Goal: Task Accomplishment & Management: Complete application form

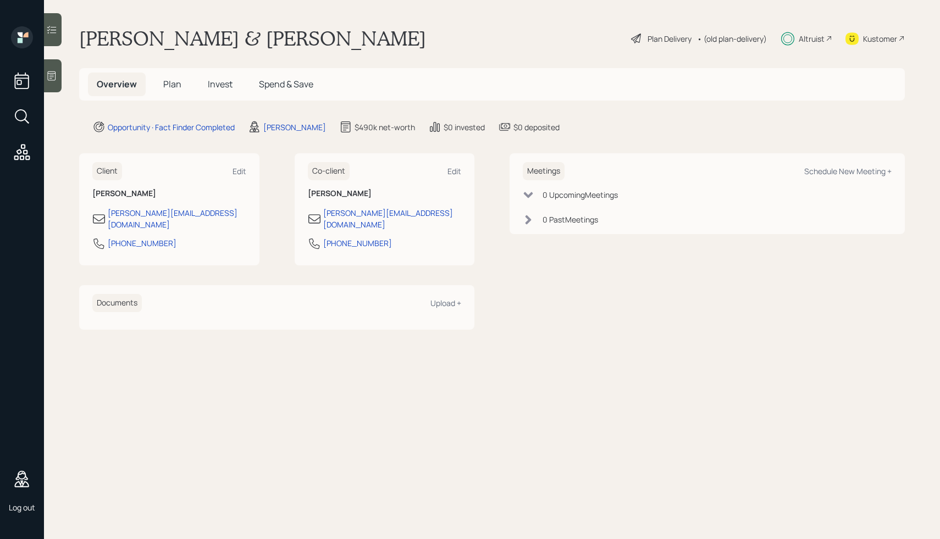
click at [652, 35] on div "Plan Delivery" at bounding box center [669, 39] width 44 height 12
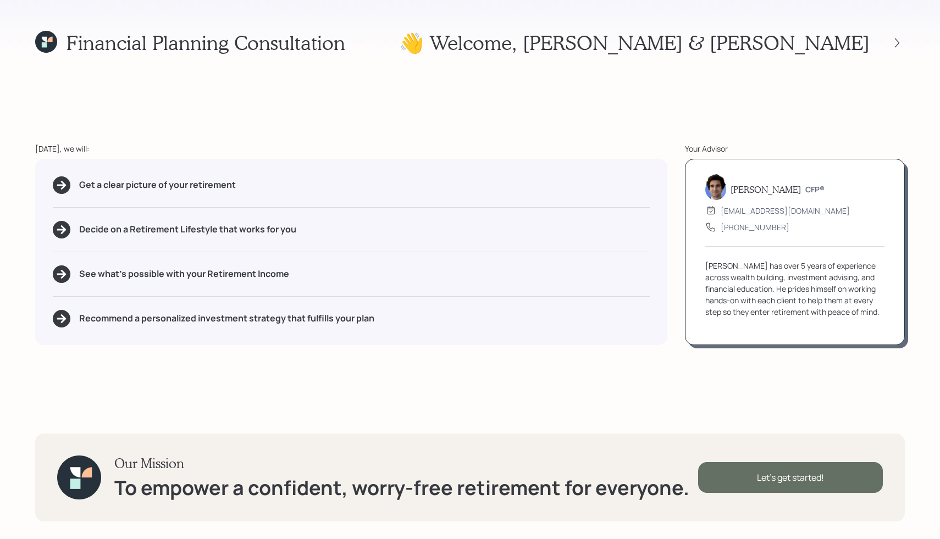
click at [729, 486] on div "Let's get started!" at bounding box center [790, 477] width 185 height 31
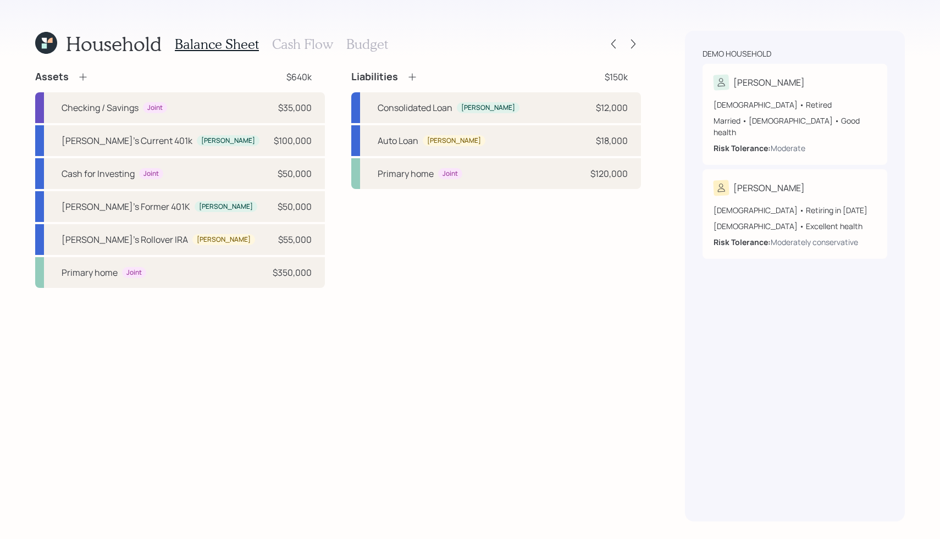
click at [290, 41] on h3 "Cash Flow" at bounding box center [302, 44] width 61 height 16
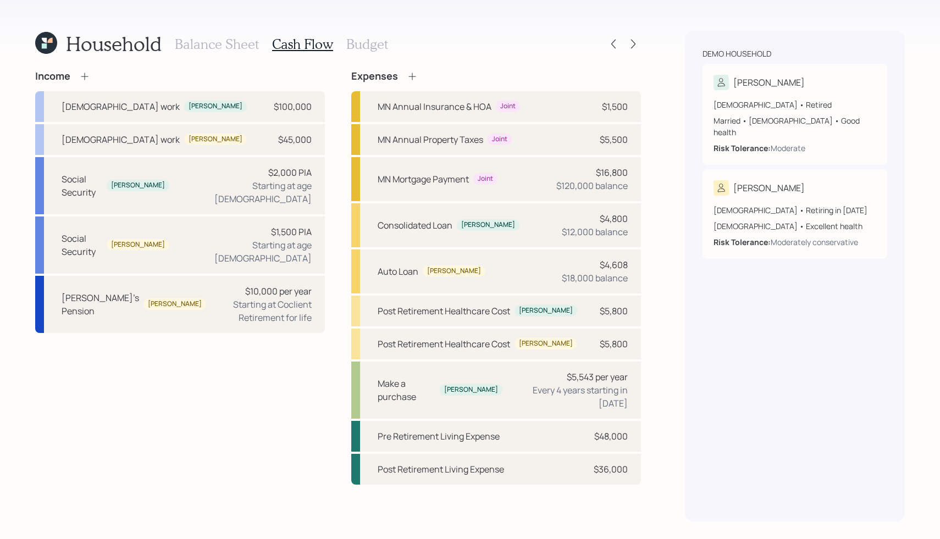
click at [413, 75] on icon at bounding box center [412, 76] width 11 height 11
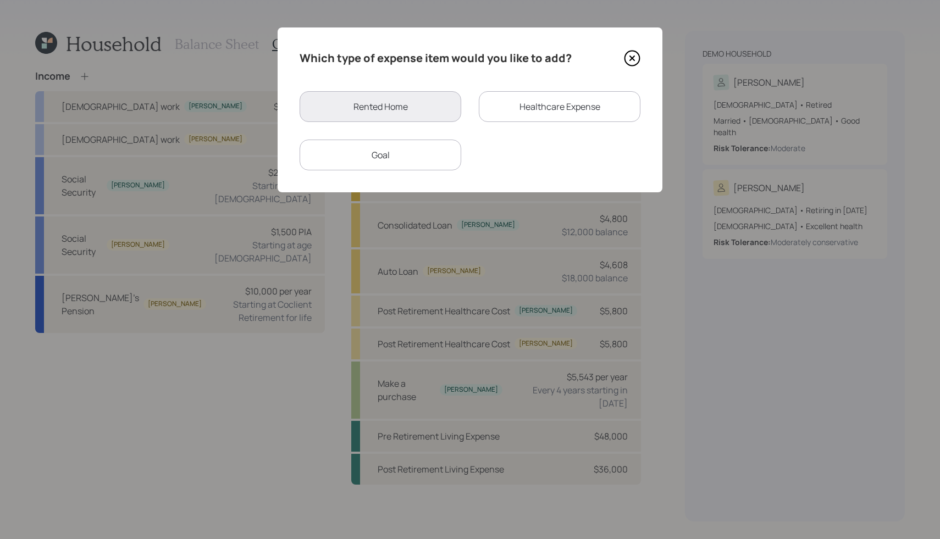
click at [635, 57] on icon at bounding box center [632, 58] width 16 height 16
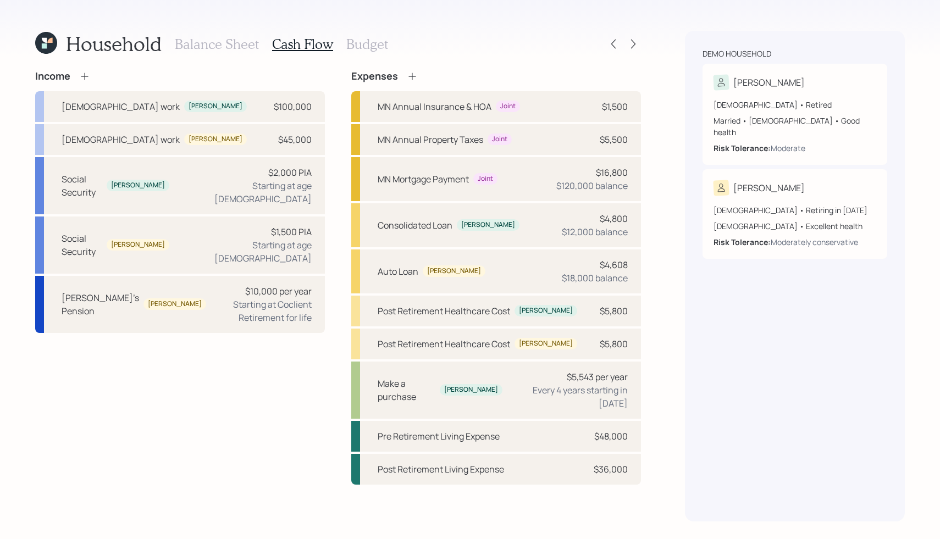
click at [353, 48] on h3 "Budget" at bounding box center [367, 44] width 42 height 16
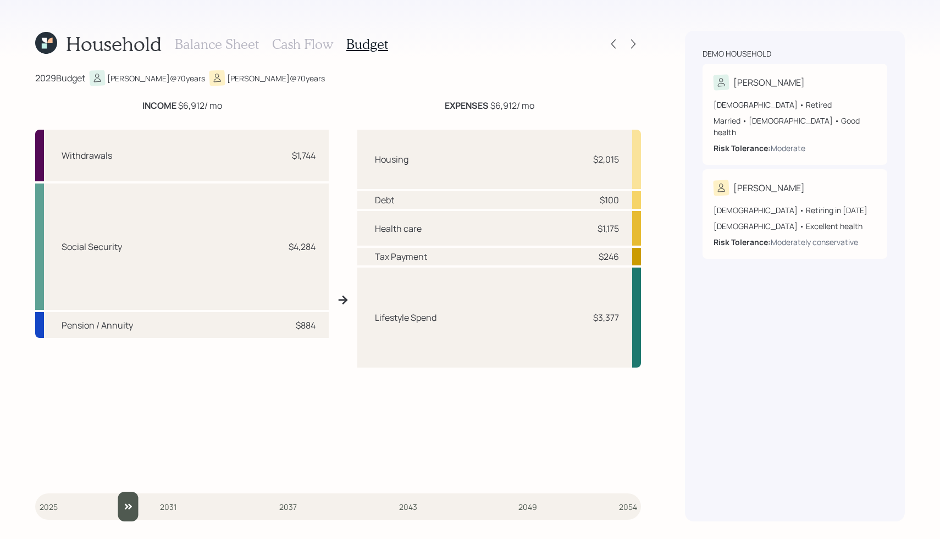
drag, startPoint x: 47, startPoint y: 512, endPoint x: 117, endPoint y: 492, distance: 73.1
type input "2029"
click at [117, 492] on input "slider" at bounding box center [338, 507] width 606 height 30
click at [634, 46] on icon at bounding box center [633, 43] width 11 height 11
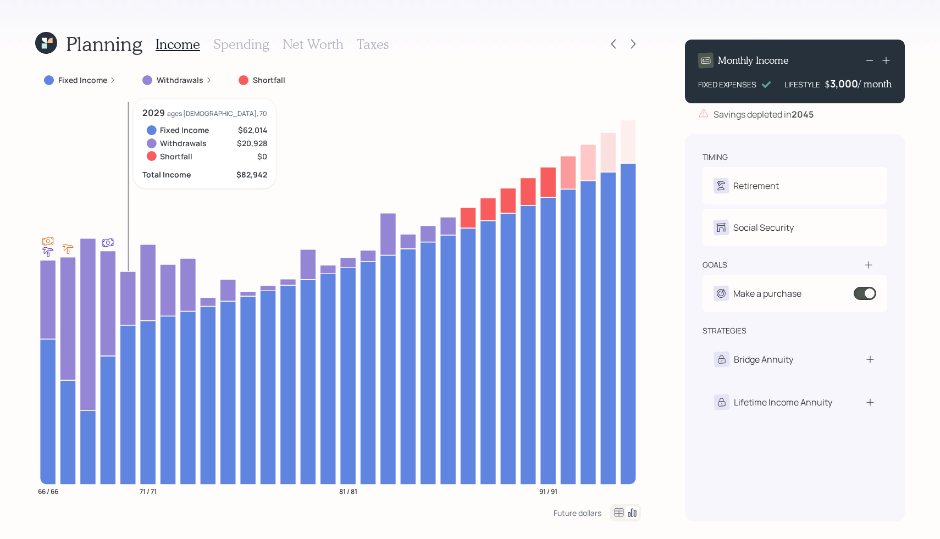
click at [130, 374] on icon at bounding box center [128, 404] width 16 height 159
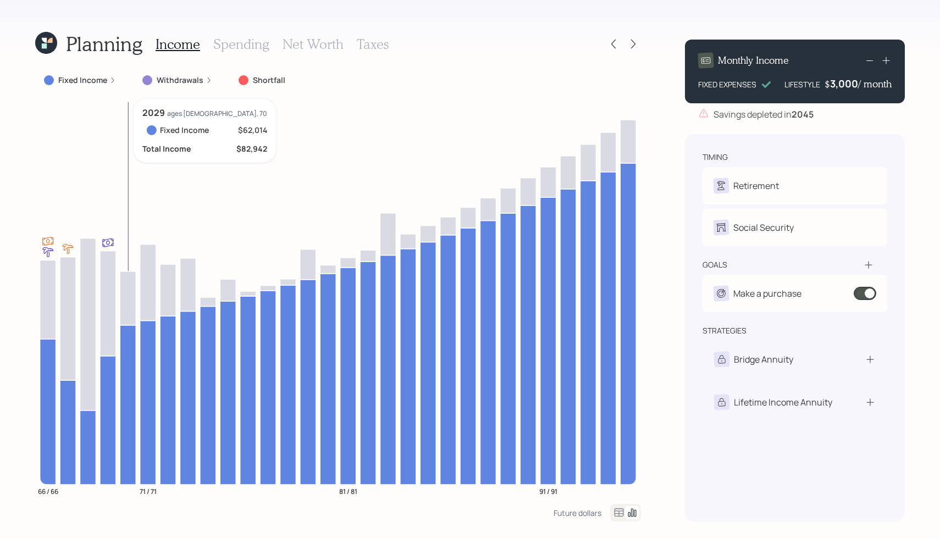
click at [130, 374] on icon at bounding box center [128, 404] width 16 height 159
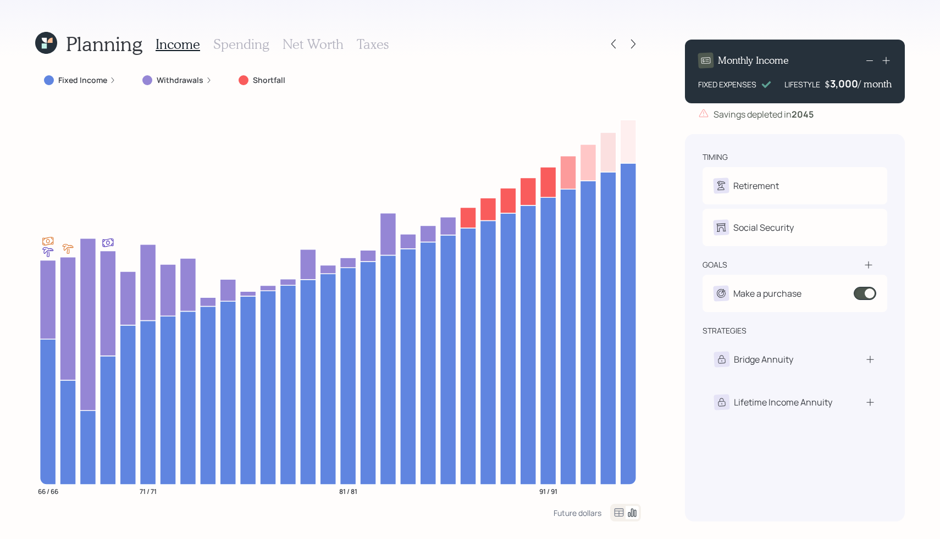
click at [115, 76] on div "Fixed Income" at bounding box center [80, 80] width 90 height 20
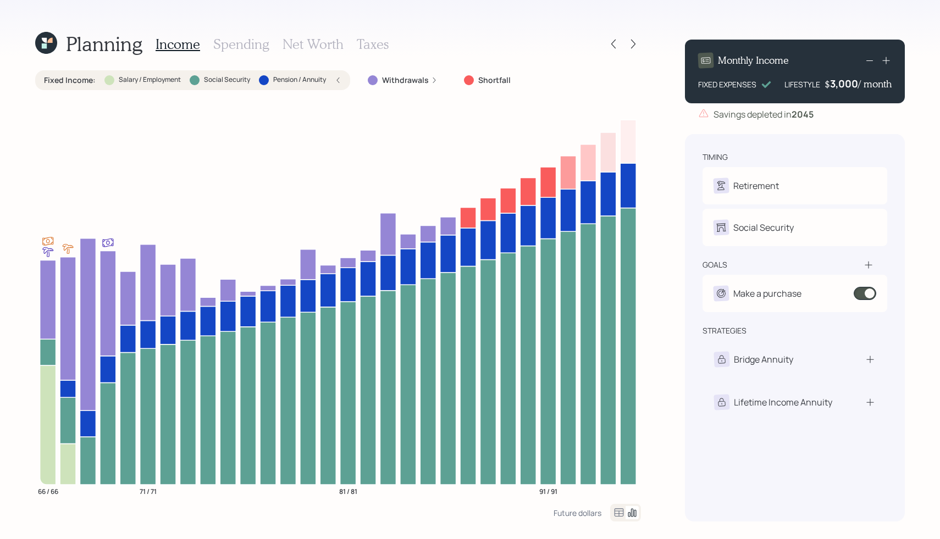
click at [336, 80] on icon at bounding box center [338, 80] width 7 height 7
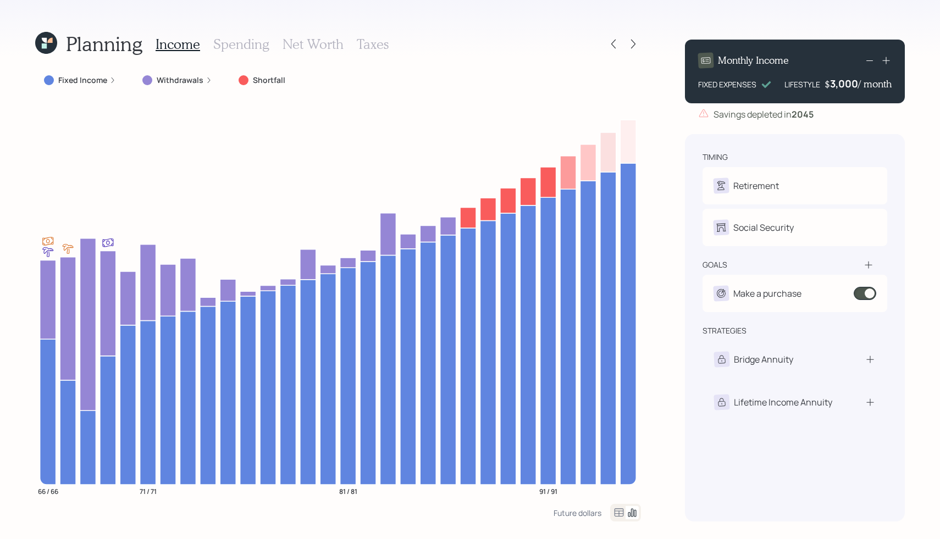
click at [865, 60] on icon at bounding box center [869, 60] width 13 height 13
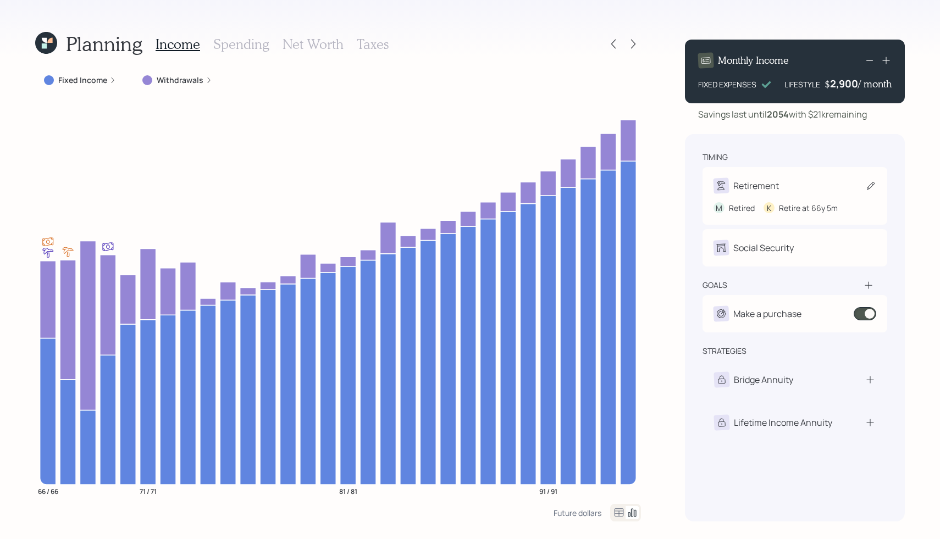
click at [750, 182] on div "Retirement" at bounding box center [756, 185] width 46 height 13
select select "5"
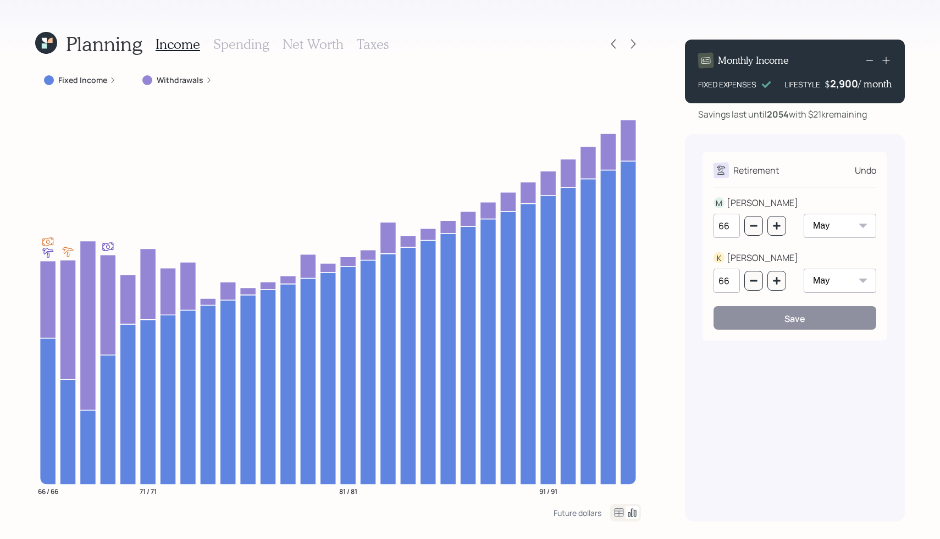
click at [868, 169] on div "Undo" at bounding box center [865, 170] width 21 height 13
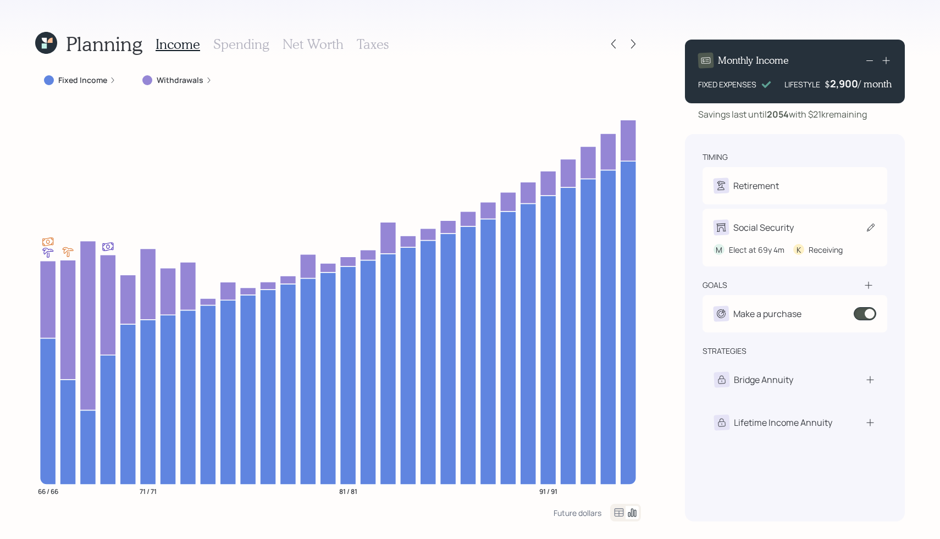
click at [748, 232] on div "Social Security" at bounding box center [763, 227] width 60 height 13
select select "4"
select select "5"
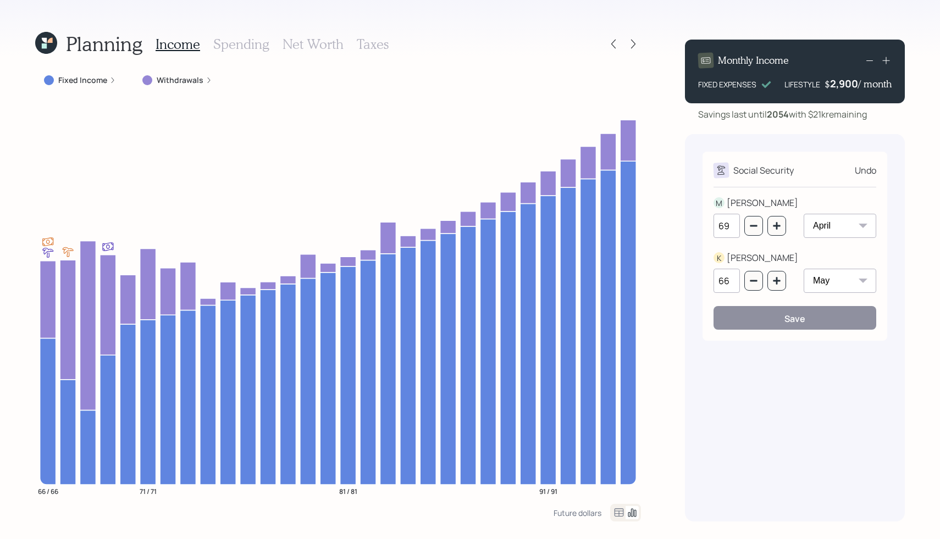
click at [869, 165] on div "Undo" at bounding box center [865, 170] width 21 height 13
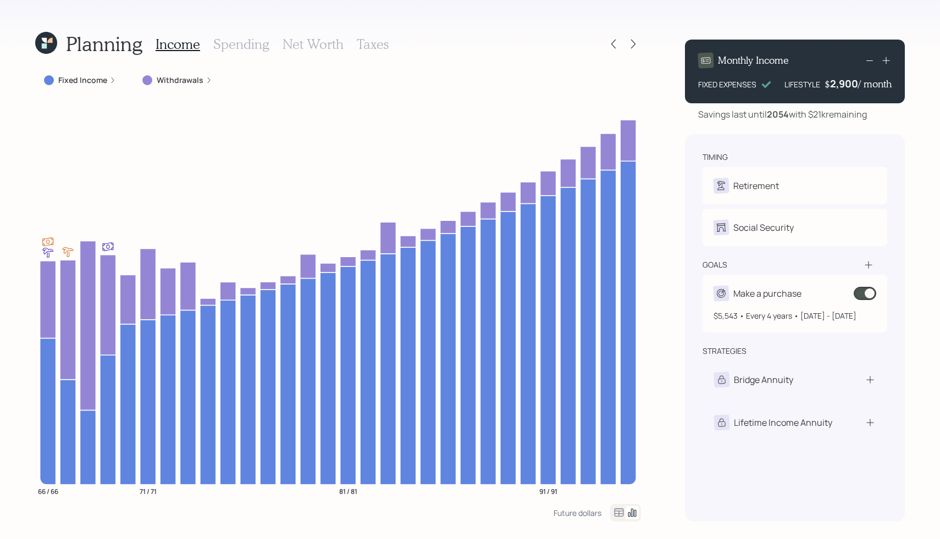
click at [758, 295] on div "Make a purchase" at bounding box center [767, 293] width 68 height 13
select select "4"
select select "2030"
select select "2042"
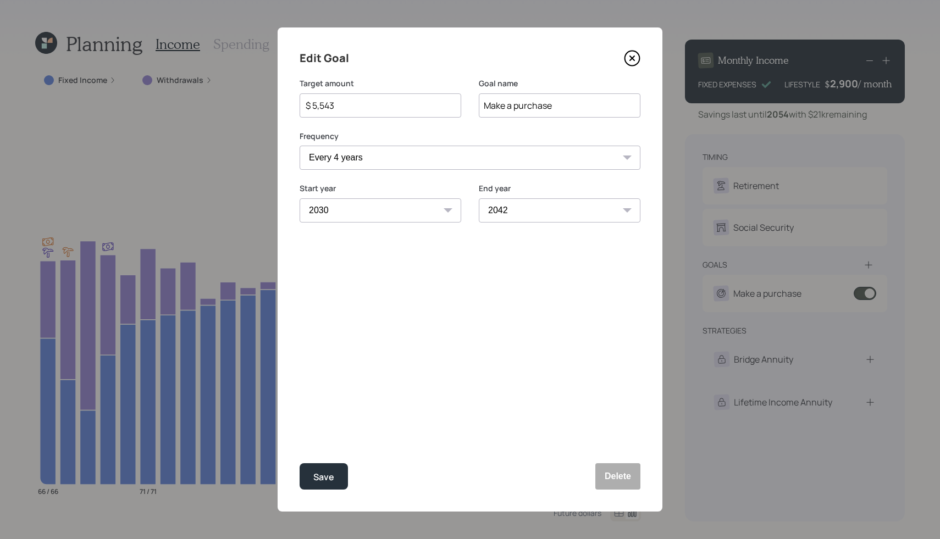
click at [636, 60] on icon at bounding box center [632, 58] width 16 height 16
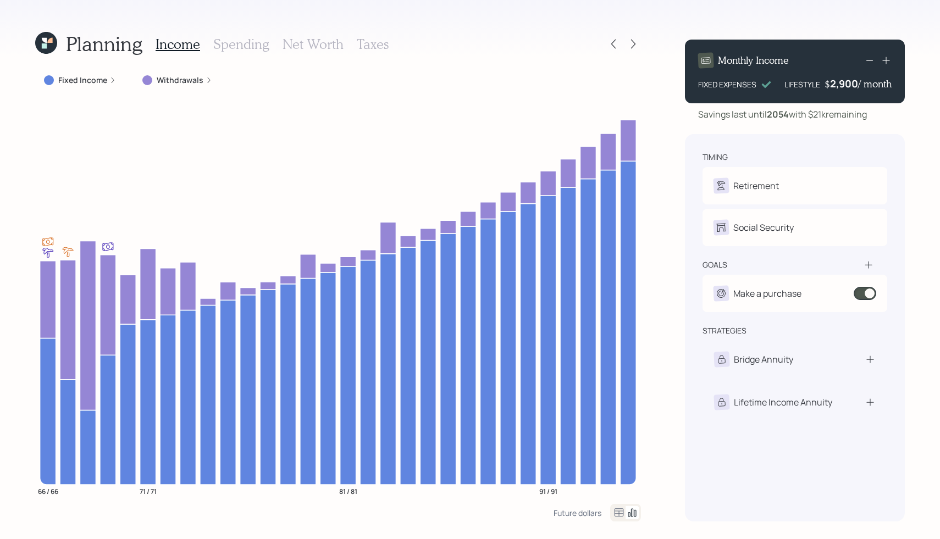
click at [250, 48] on h3 "Spending" at bounding box center [241, 44] width 56 height 16
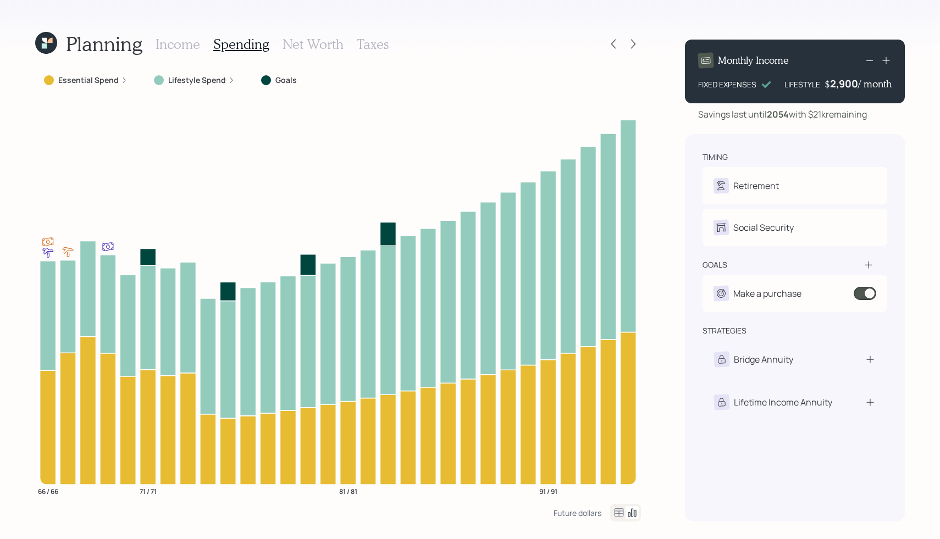
click at [308, 43] on h3 "Net Worth" at bounding box center [312, 44] width 61 height 16
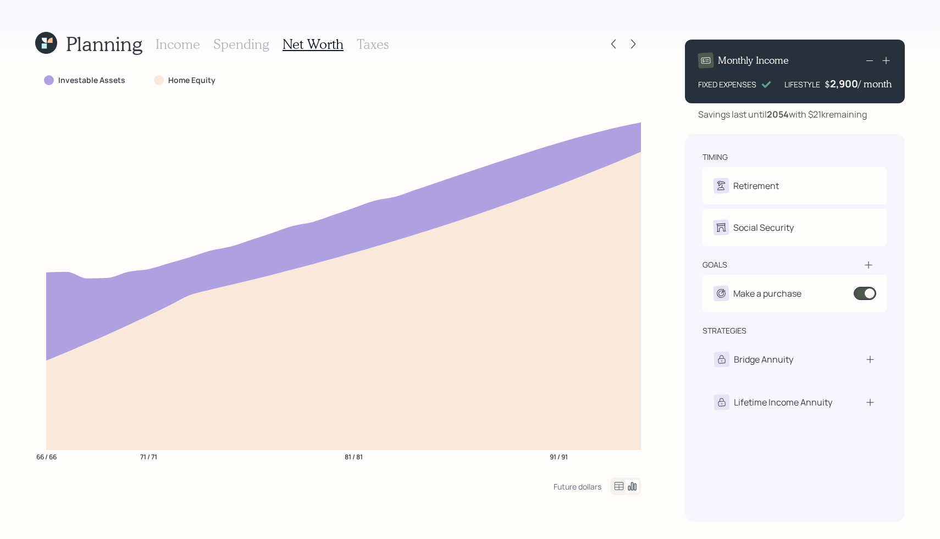
click at [158, 77] on div at bounding box center [159, 80] width 10 height 10
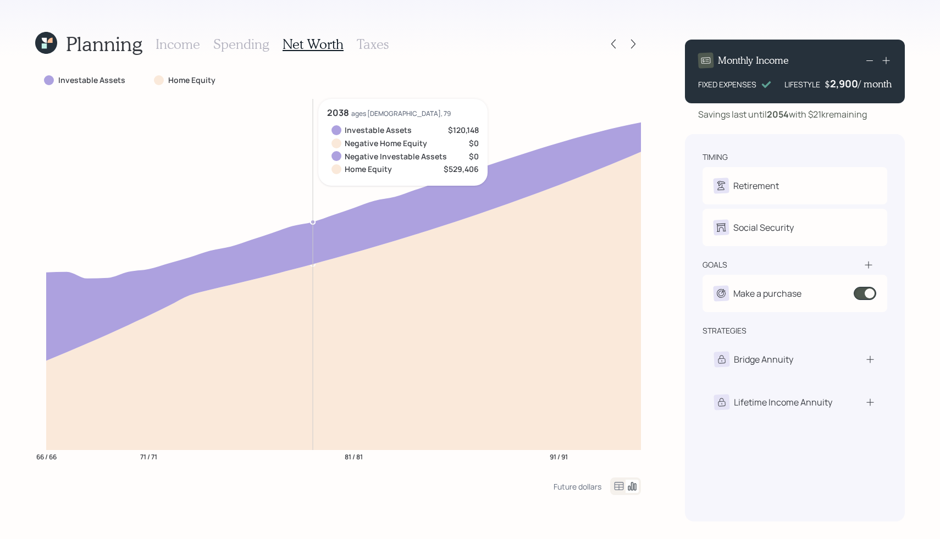
click at [317, 231] on icon at bounding box center [343, 241] width 595 height 239
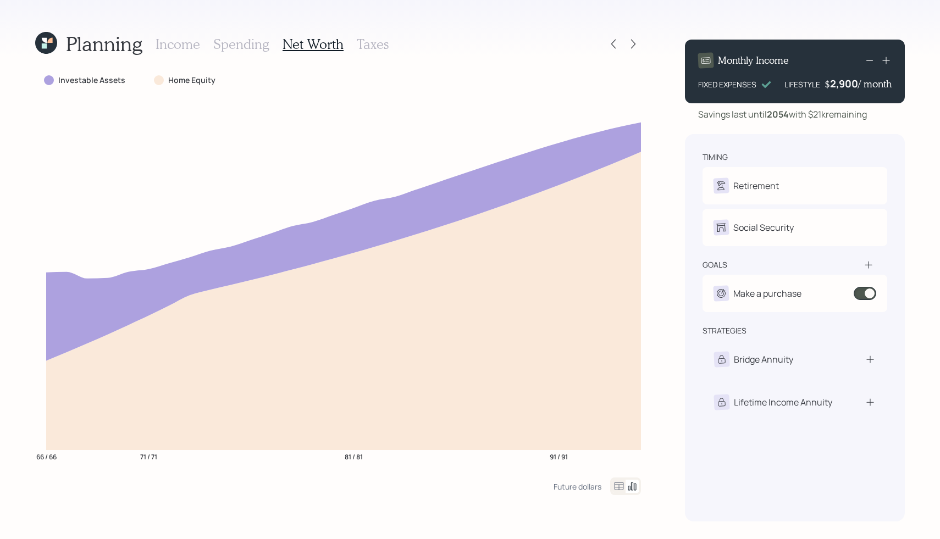
click at [362, 38] on h3 "Taxes" at bounding box center [373, 44] width 32 height 16
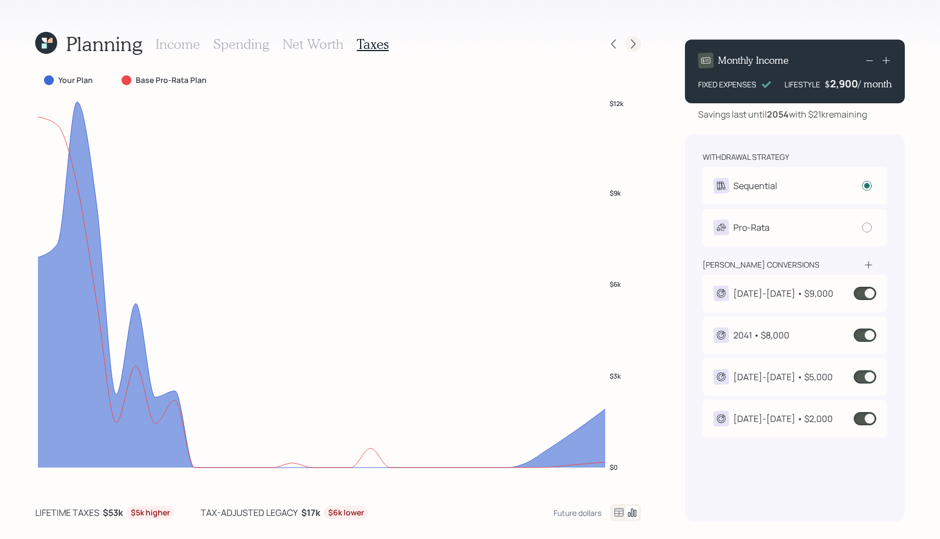
click at [633, 43] on icon at bounding box center [633, 43] width 11 height 11
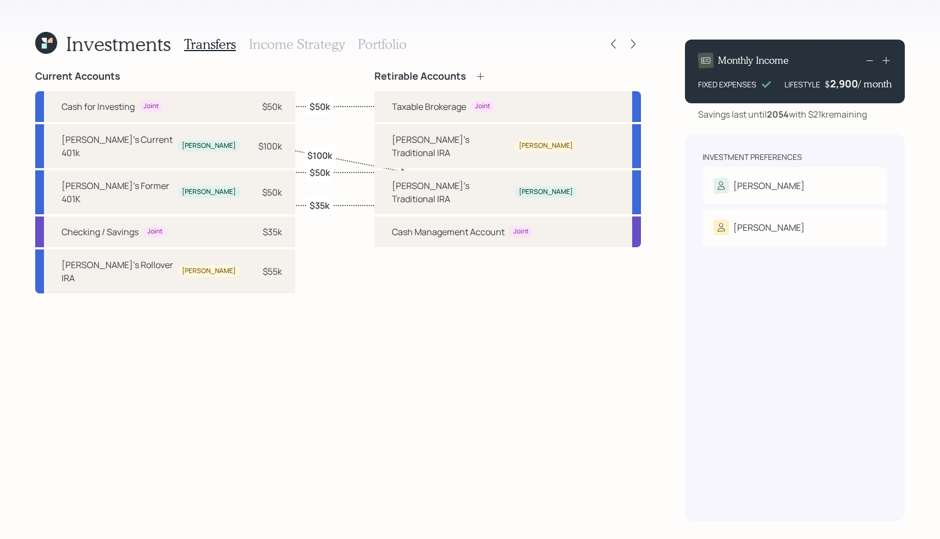
click at [284, 46] on h3 "Income Strategy" at bounding box center [297, 44] width 96 height 16
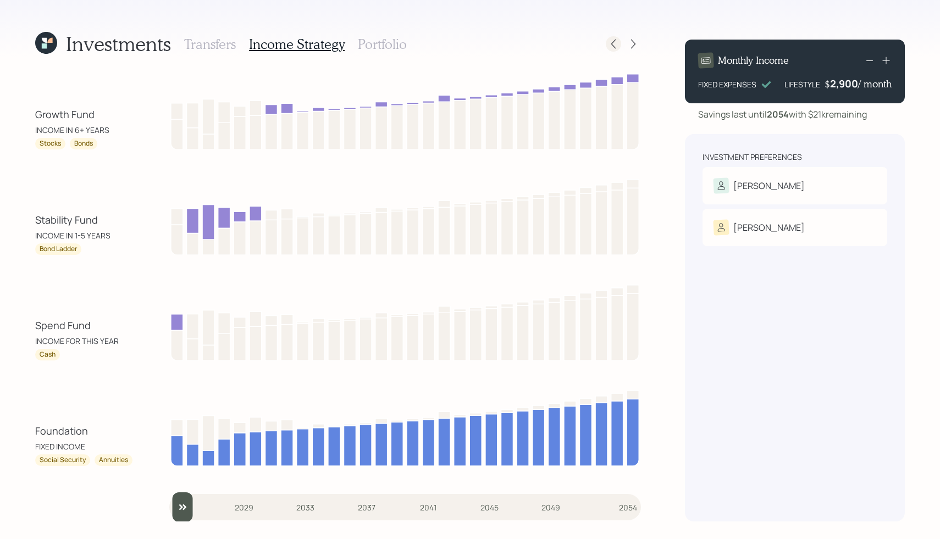
click at [615, 45] on icon at bounding box center [613, 43] width 11 height 11
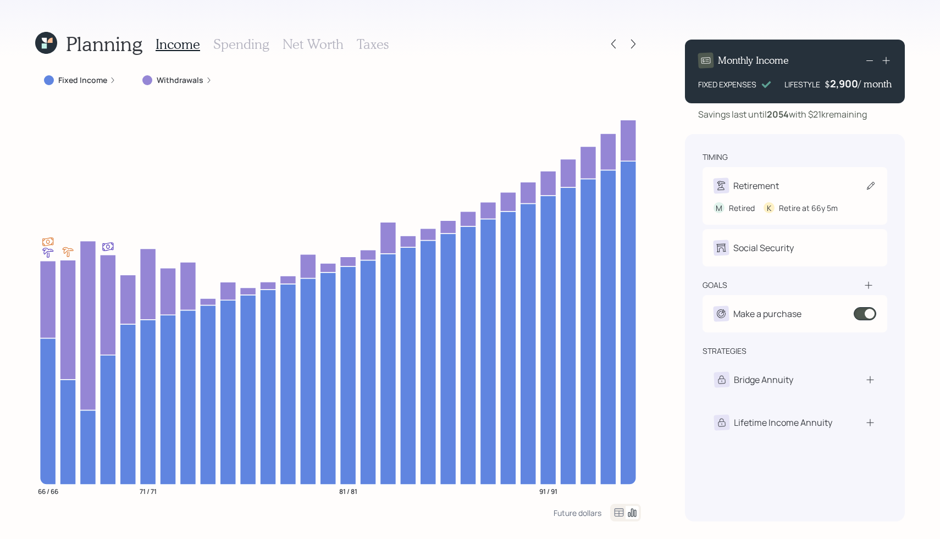
click at [777, 187] on div "Retirement" at bounding box center [756, 185] width 46 height 13
select select "5"
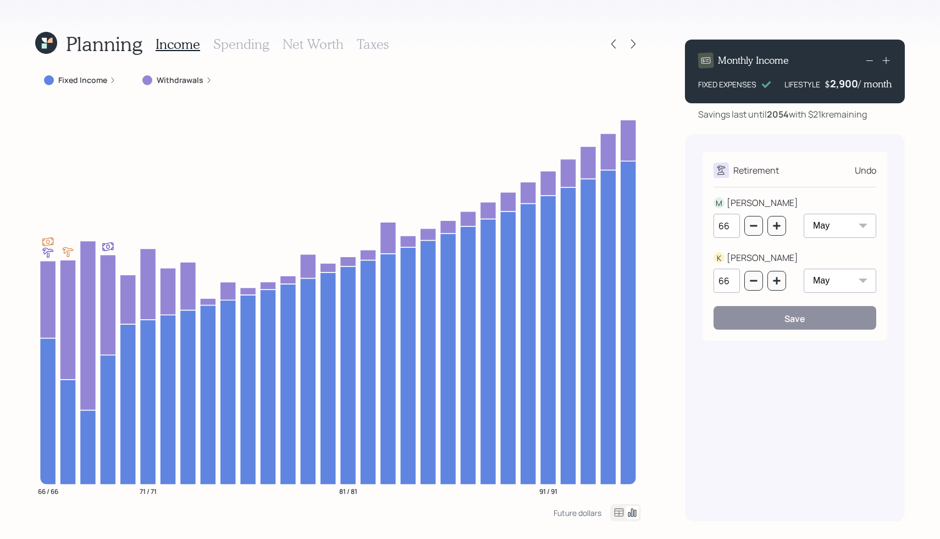
click at [873, 172] on div "Undo" at bounding box center [865, 170] width 21 height 13
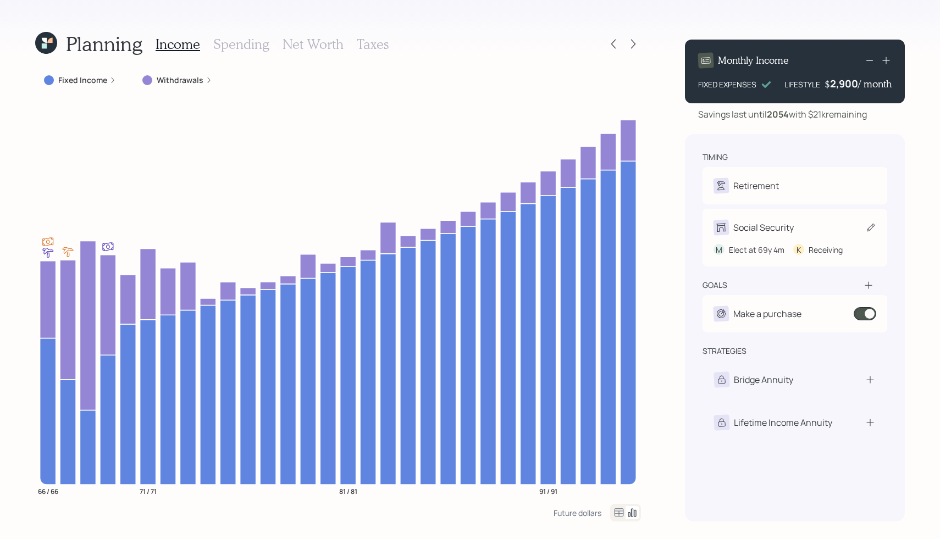
click at [776, 232] on div "Social Security" at bounding box center [763, 227] width 60 height 13
select select "4"
select select "5"
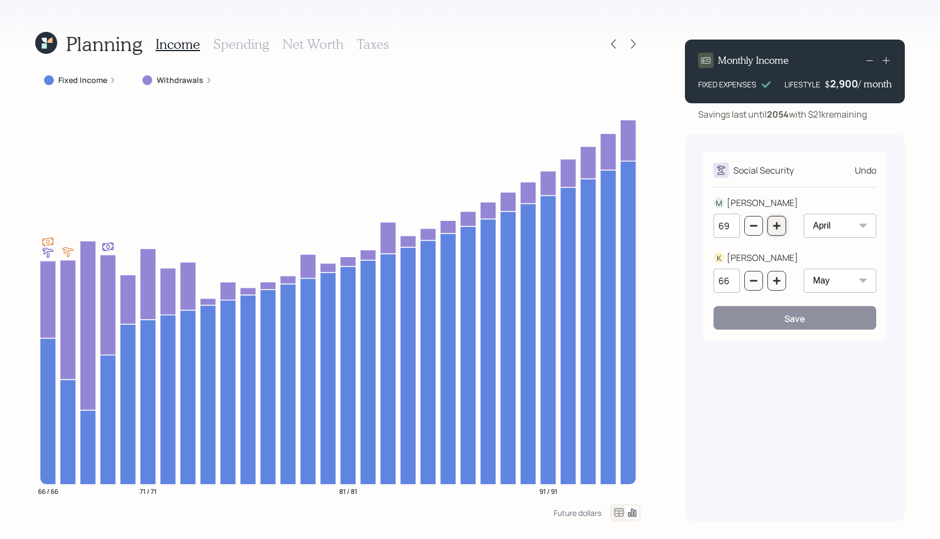
click at [781, 228] on button "button" at bounding box center [776, 226] width 19 height 20
type input "70"
click at [774, 281] on icon "button" at bounding box center [776, 280] width 7 height 7
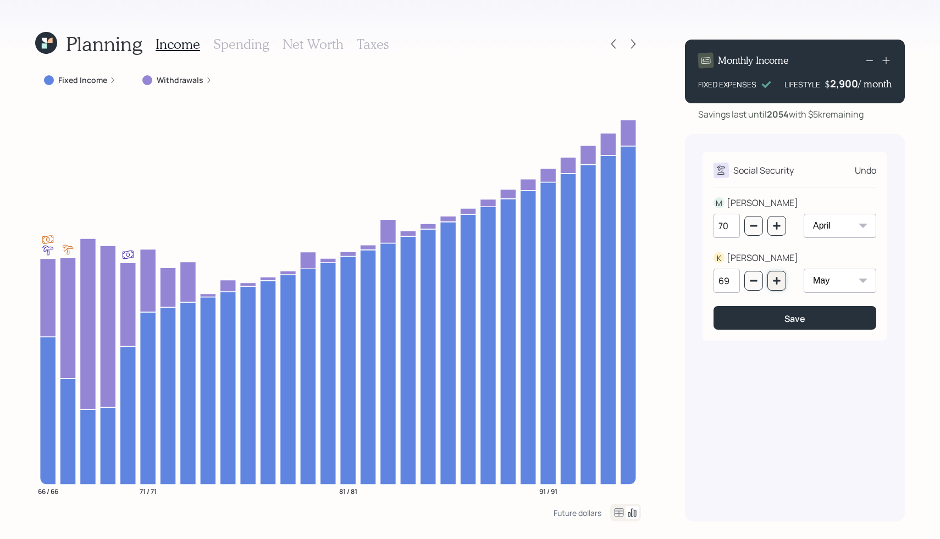
click at [774, 281] on icon "button" at bounding box center [776, 280] width 7 height 7
type input "70"
click at [751, 321] on button "Save" at bounding box center [794, 318] width 163 height 24
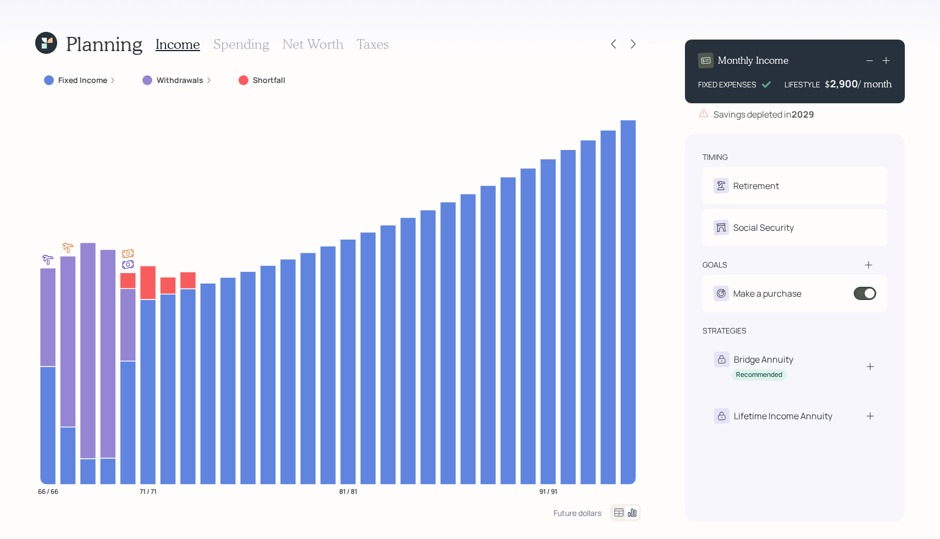
click at [874, 58] on icon at bounding box center [869, 60] width 13 height 13
click at [868, 59] on icon at bounding box center [869, 60] width 13 height 13
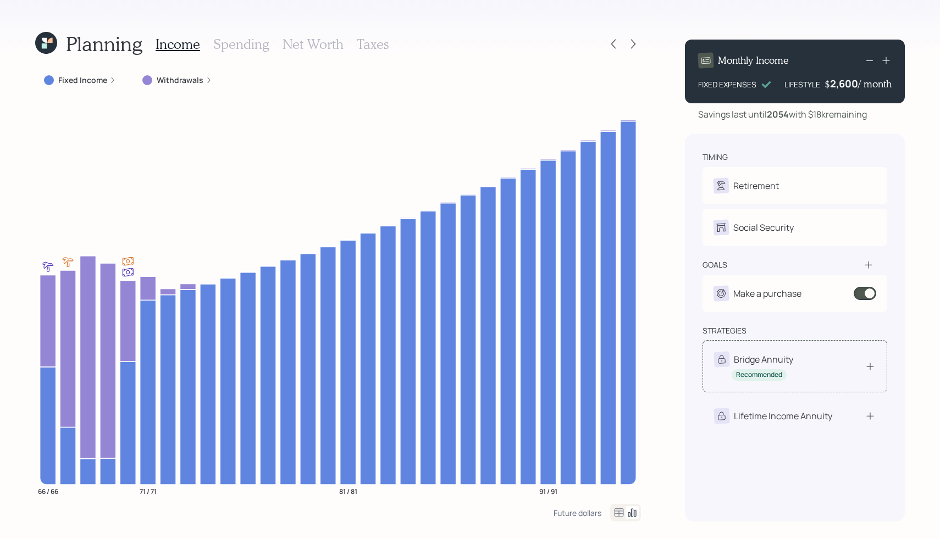
click at [766, 358] on div "Bridge Annuity" at bounding box center [763, 359] width 59 height 13
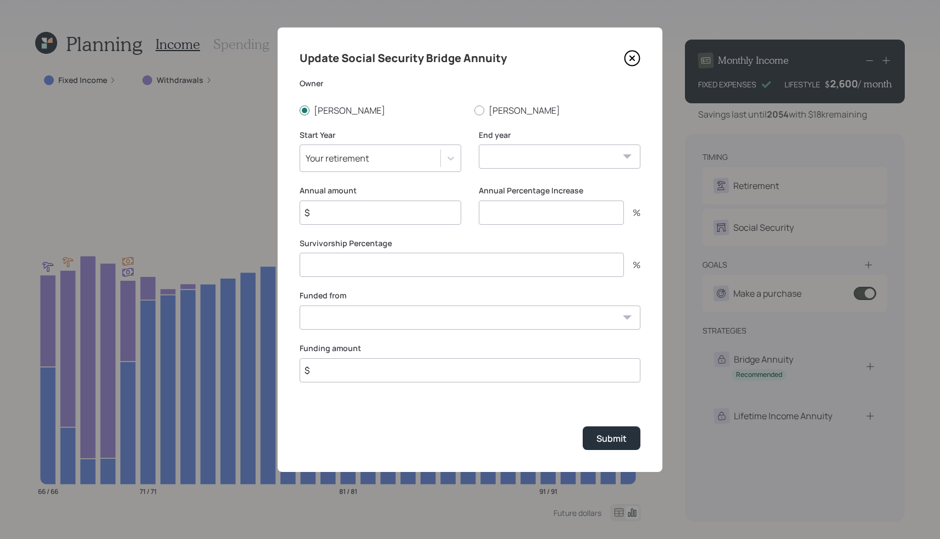
click at [424, 167] on div "Your retirement" at bounding box center [370, 158] width 140 height 19
click at [383, 167] on div "Your retirement" at bounding box center [370, 158] width 140 height 19
click at [557, 165] on select "2025 2026 2027 2028 2029 2030 2031 2032 2033 2034 2035 2036 2037 2038 2039 2040…" at bounding box center [560, 157] width 162 height 24
select select "2030"
click at [401, 215] on input "$" at bounding box center [381, 213] width 162 height 24
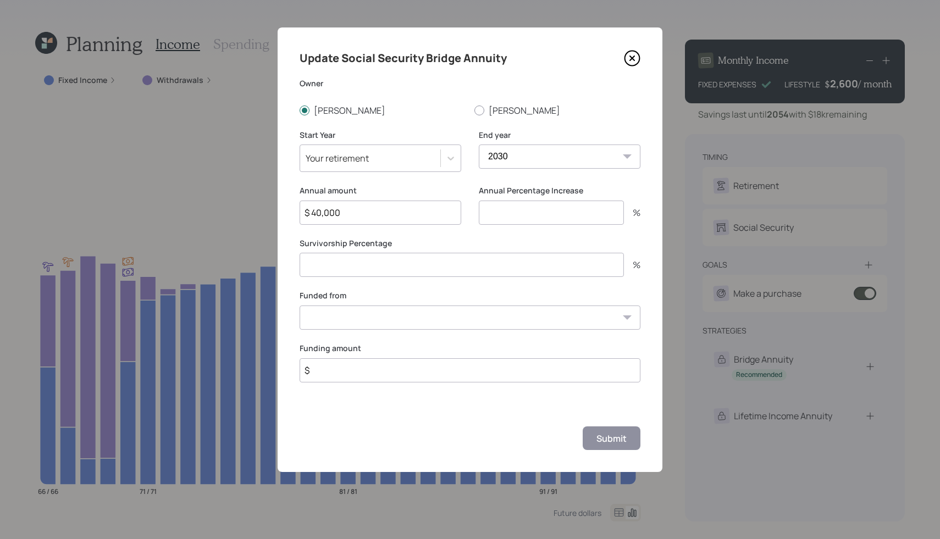
type input "$ 40,000"
type input "3"
click at [386, 263] on input "number" at bounding box center [462, 265] width 324 height 24
type input "50"
click at [387, 319] on select "[PERSON_NAME]'s Current 401k ($100,000) Cash for Investing ($50,000) Checking /…" at bounding box center [470, 318] width 341 height 24
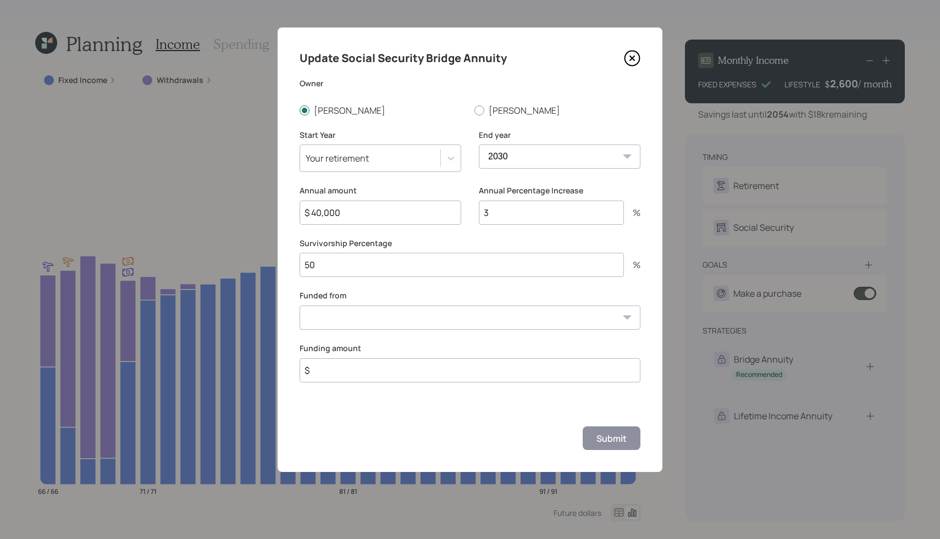
select select "a1200de0-6a53-4ec7-9dd0-ee5092fa2a28"
click at [324, 368] on input "$" at bounding box center [470, 370] width 341 height 24
type input "$ 100,000"
click at [315, 208] on input "$ 40,000" at bounding box center [381, 213] width 162 height 24
click at [613, 439] on div "Submit" at bounding box center [611, 439] width 30 height 12
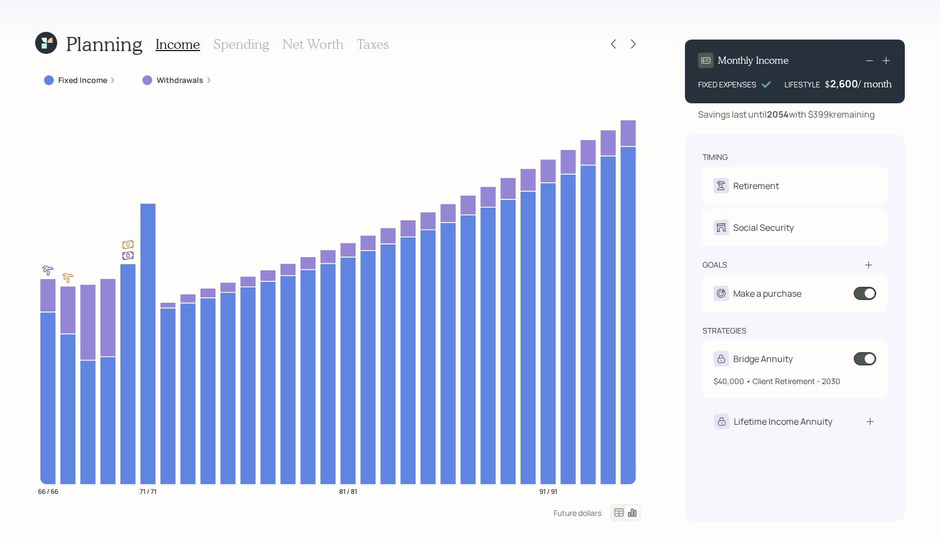
click at [786, 369] on div "$40,000 • Client Retirement - 2030" at bounding box center [794, 377] width 163 height 20
select select "2030"
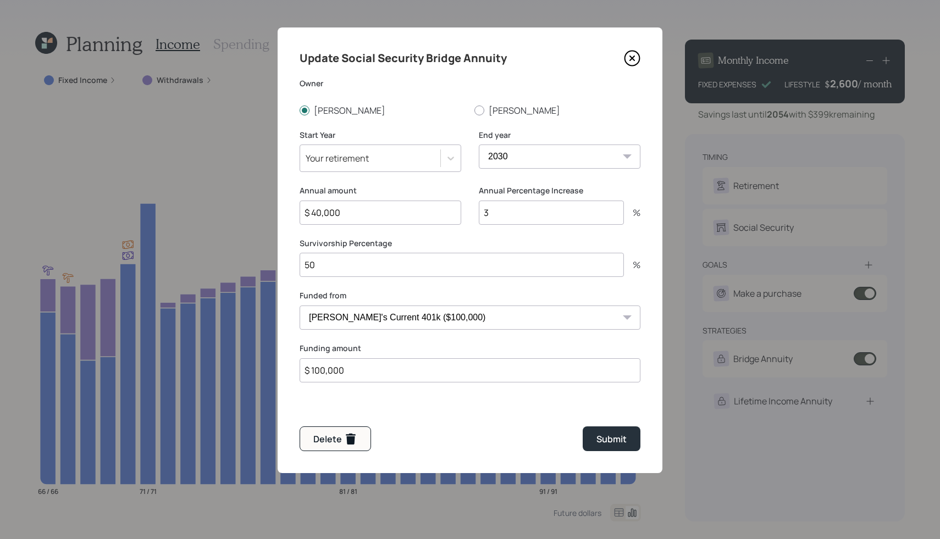
click at [312, 211] on input "$ 40,000" at bounding box center [381, 213] width 162 height 24
click at [398, 192] on label "Annual amount" at bounding box center [381, 190] width 162 height 11
click at [328, 435] on div "Delete" at bounding box center [335, 439] width 44 height 13
type input "$"
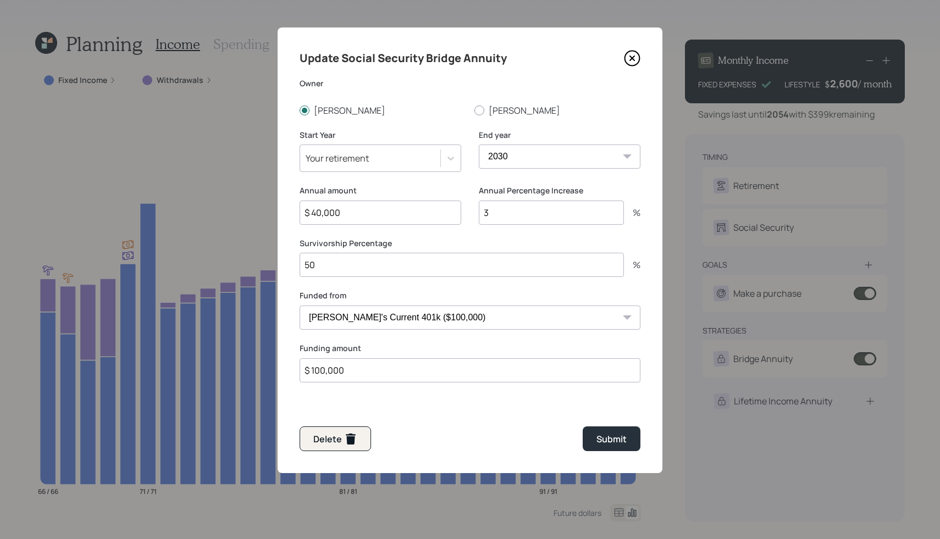
type input "$"
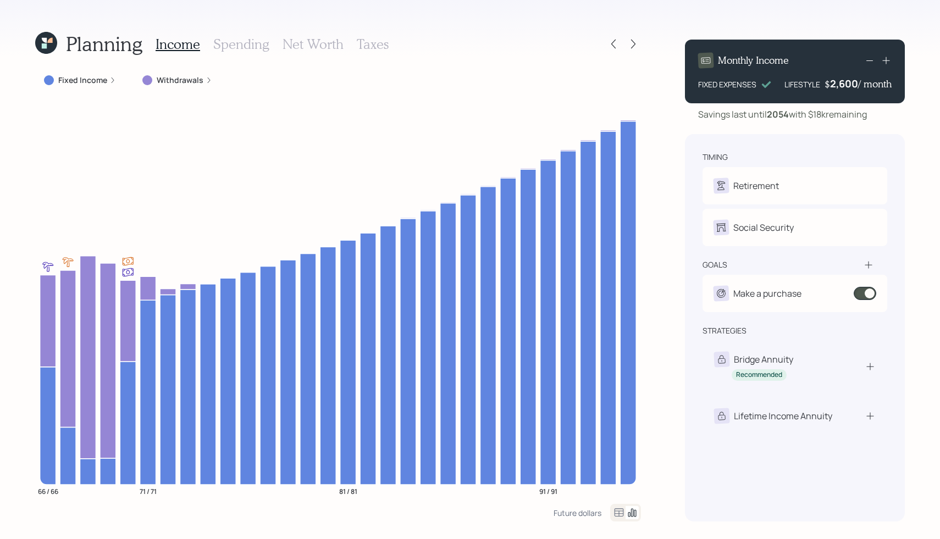
click at [884, 58] on icon at bounding box center [885, 60] width 11 height 11
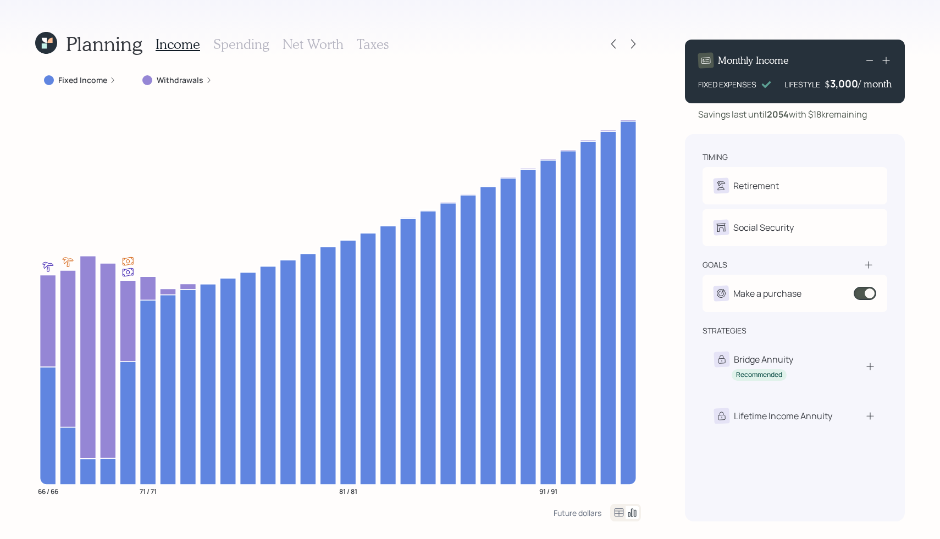
click at [884, 58] on icon at bounding box center [885, 60] width 11 height 11
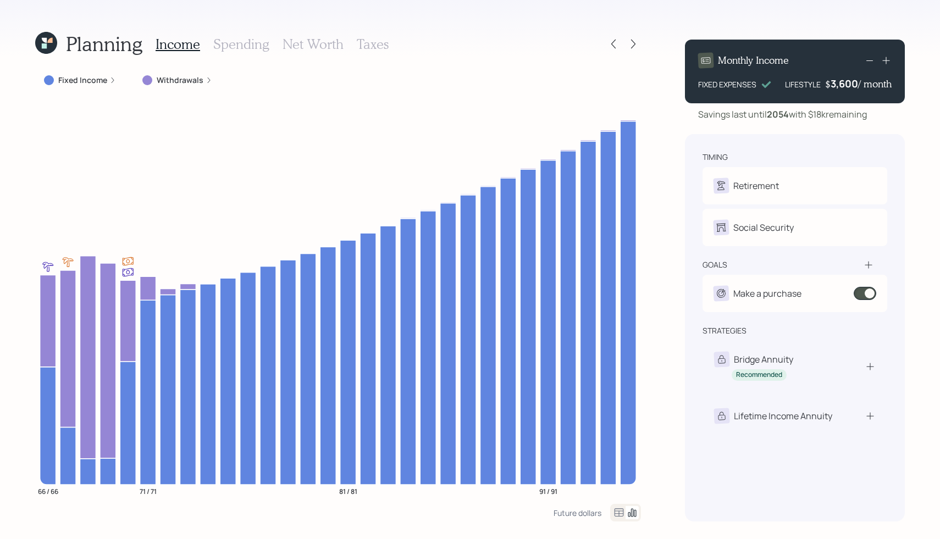
click at [884, 58] on icon at bounding box center [885, 60] width 11 height 11
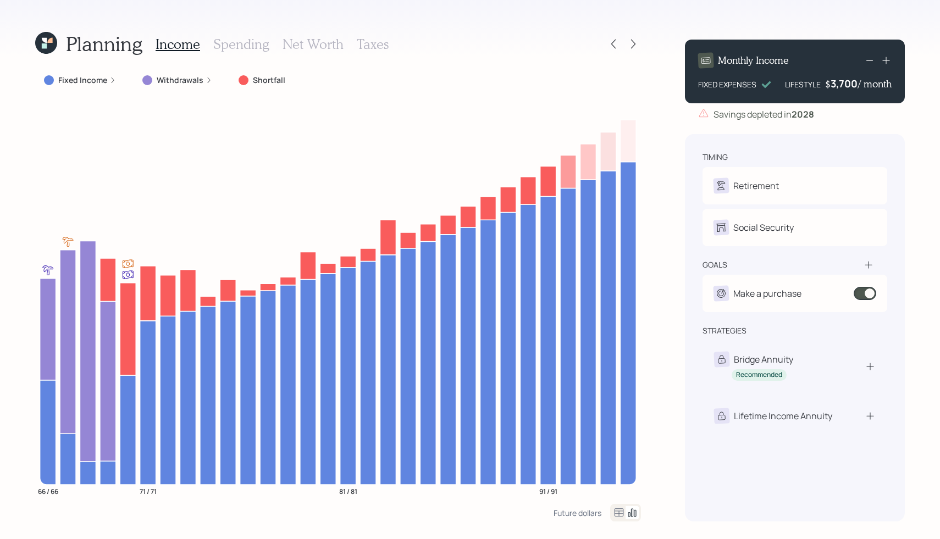
click at [866, 54] on icon at bounding box center [869, 60] width 13 height 13
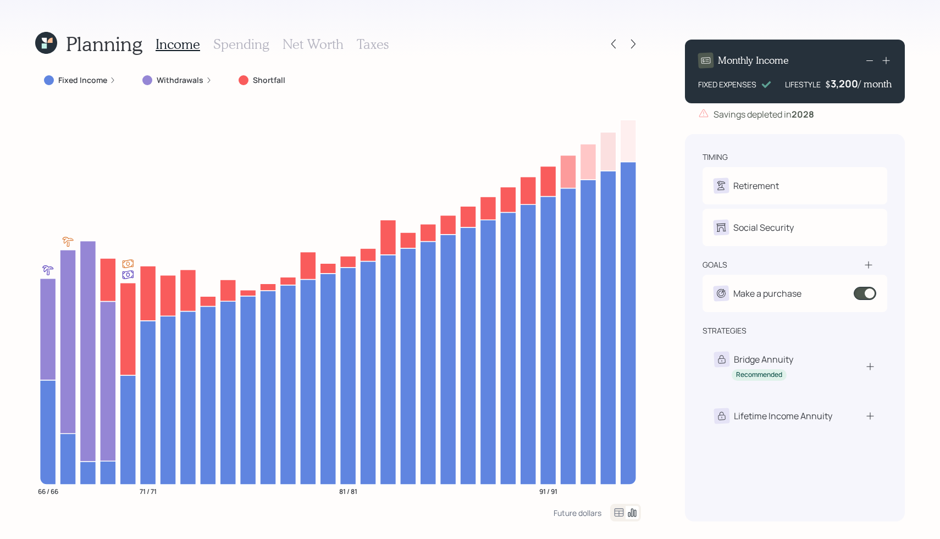
click at [866, 54] on icon at bounding box center [869, 60] width 13 height 13
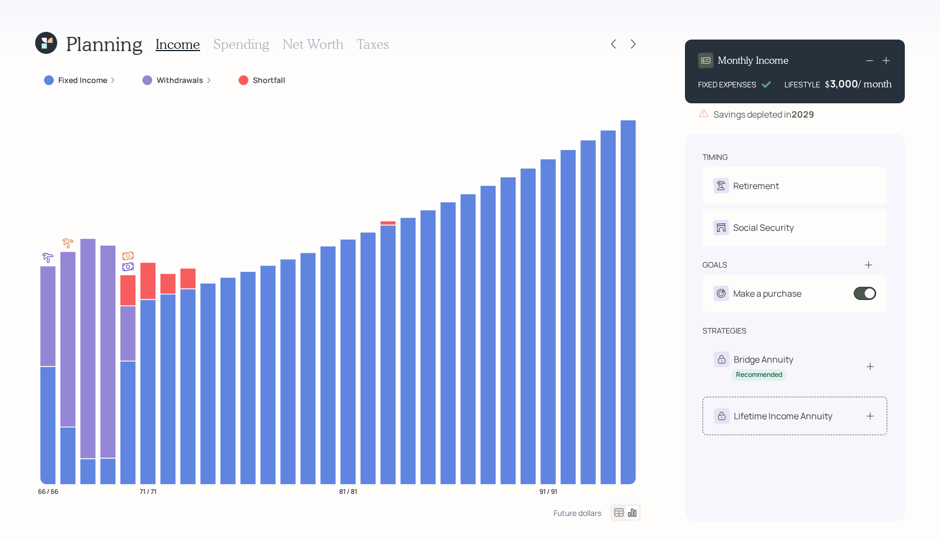
click at [819, 421] on div "Lifetime Income Annuity" at bounding box center [783, 415] width 98 height 13
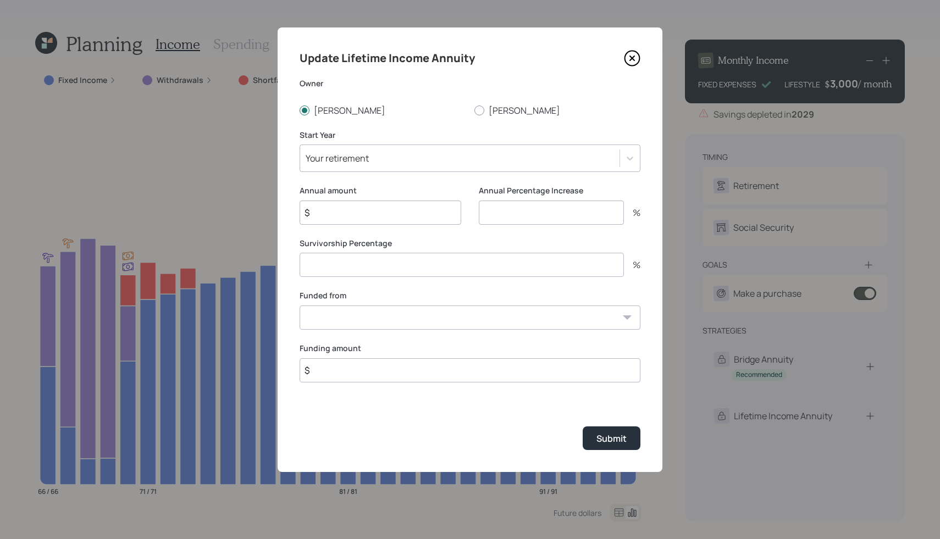
click at [626, 62] on icon at bounding box center [632, 58] width 15 height 15
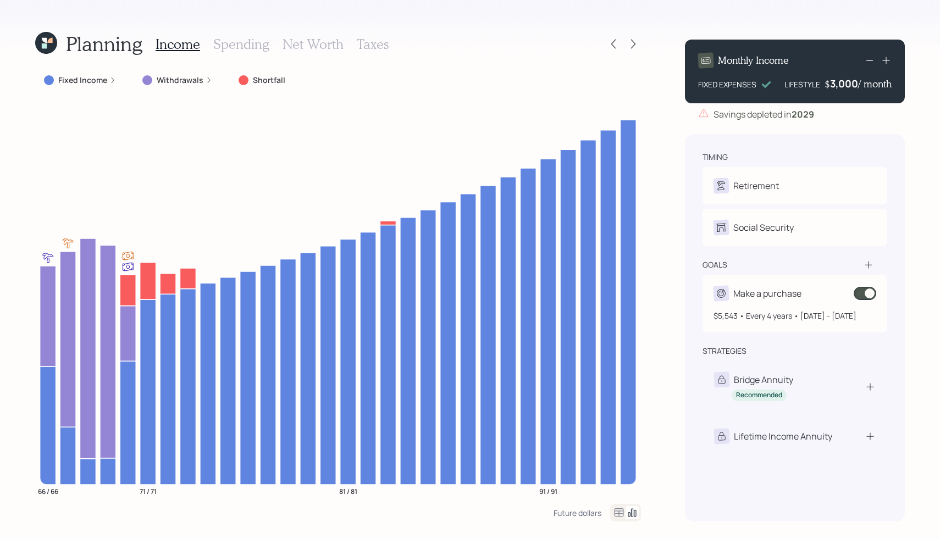
click at [863, 294] on span at bounding box center [864, 293] width 23 height 13
click at [868, 297] on span at bounding box center [864, 293] width 23 height 13
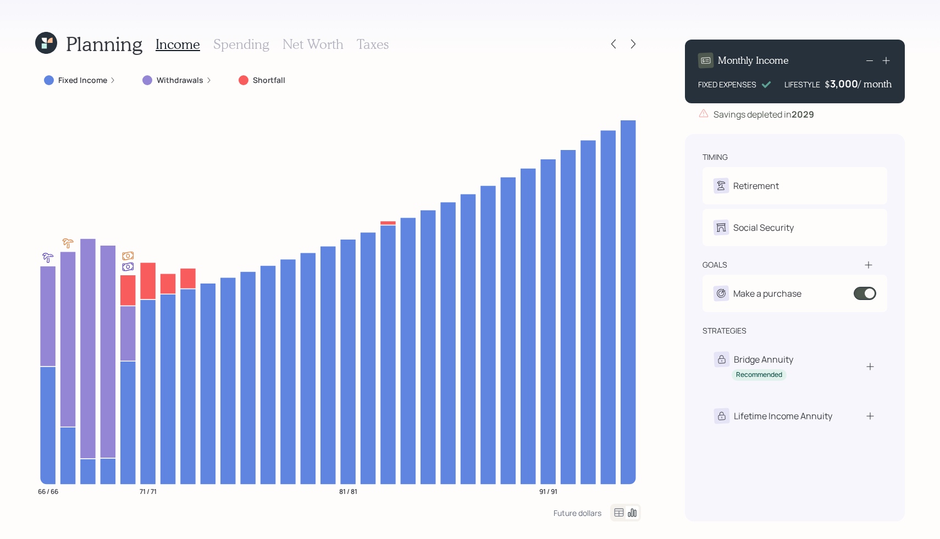
click at [483, 30] on div "Planning Income Spending Net Worth Taxes Fixed Income Withdrawals Shortfall 66 …" at bounding box center [470, 269] width 940 height 539
